Goal: Communication & Community: Answer question/provide support

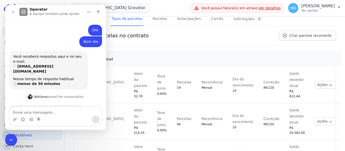
scroll to position [318, 0]
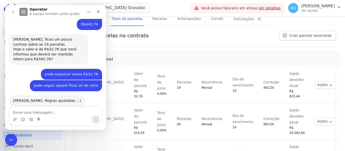
click at [63, 112] on textarea "Envie uma mensagem..." at bounding box center [55, 111] width 92 height 9
click at [68, 113] on textarea "Envie uma mensagem..." at bounding box center [55, 111] width 92 height 9
type textarea "m"
type textarea "Muuito obrigado"
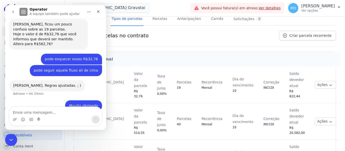
click at [124, 48] on div "Parcela Normal Ativa Criada em 22/09/2025 Valor da parcela R$ 32,76 Taxa de jur…" at bounding box center [205, 114] width 262 height 134
click at [9, 142] on icon "Encerramento do Messenger da Intercom" at bounding box center [10, 139] width 6 height 6
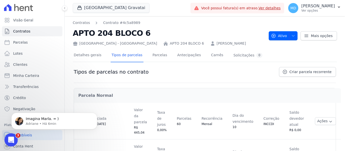
drag, startPoint x: 20, startPoint y: 268, endPoint x: 11, endPoint y: 138, distance: 130.4
click at [11, 138] on icon "Abertura do Messenger da Intercom" at bounding box center [10, 139] width 8 height 8
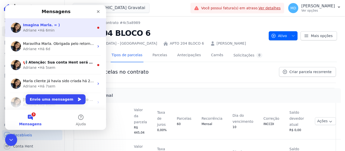
click at [52, 21] on div "Imagina Marla. = ) [PERSON_NAME] • Há 6min" at bounding box center [55, 27] width 101 height 19
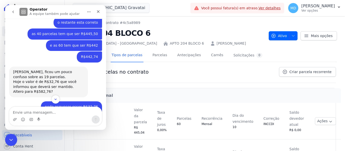
scroll to position [357, 0]
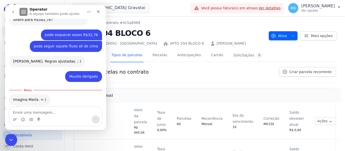
click at [5, 140] on div "Encerramento do Messenger da Intercom" at bounding box center [10, 139] width 12 height 12
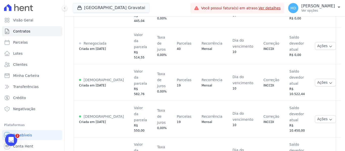
scroll to position [118, 0]
